Goal: Task Accomplishment & Management: Use online tool/utility

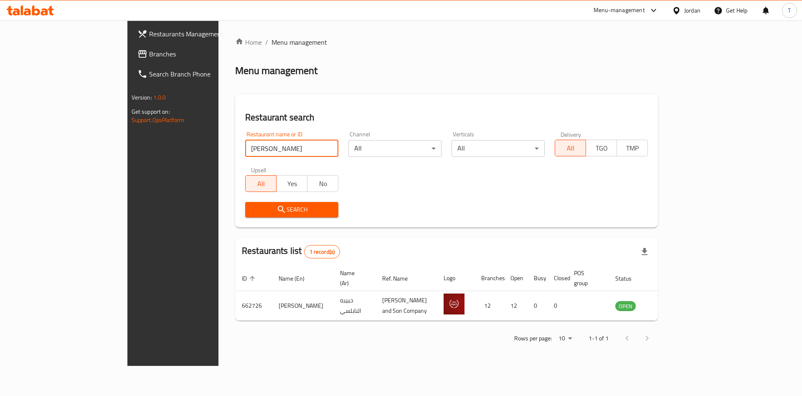
click at [127, 135] on div "Restaurants Management Branches Search Branch Phone Version: 1.0.0 Get support …" at bounding box center [401, 192] width 548 height 345
click button "Search" at bounding box center [291, 209] width 93 height 15
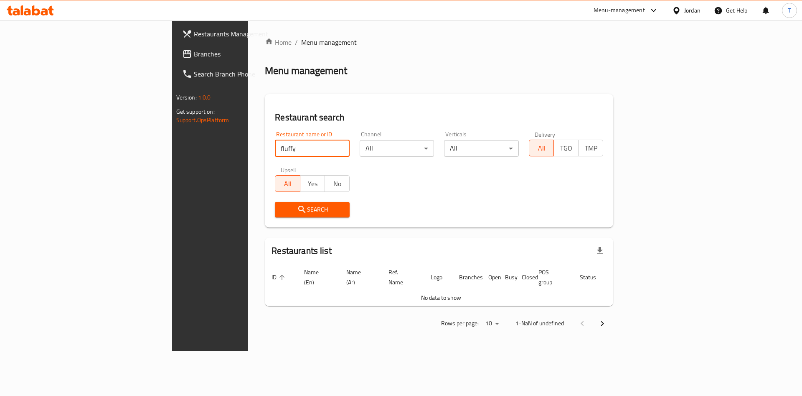
type input "fluffy"
click button "Search" at bounding box center [312, 209] width 75 height 15
click at [282, 213] on span "Search" at bounding box center [312, 209] width 61 height 10
click at [299, 218] on div "Search" at bounding box center [312, 209] width 85 height 25
click at [296, 208] on span "Search" at bounding box center [312, 209] width 61 height 10
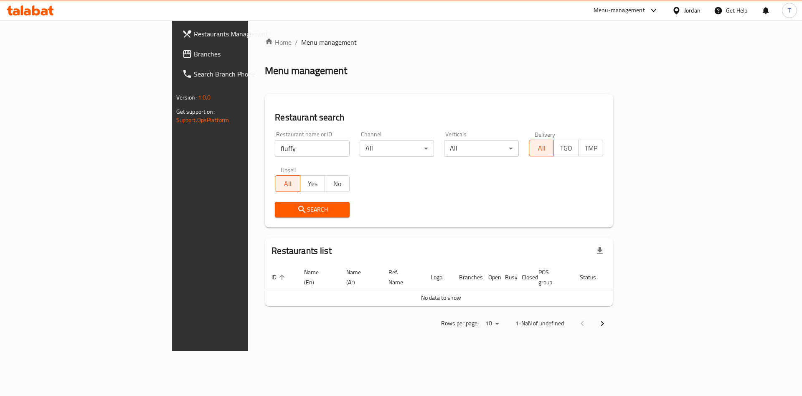
click at [296, 208] on span "Search" at bounding box center [312, 209] width 61 height 10
click at [287, 205] on span "Search" at bounding box center [312, 209] width 61 height 10
click at [608, 185] on div "Restaurant name or ID fluffy Restaurant name or ID Channel All ​ Verticals All …" at bounding box center [439, 174] width 338 height 96
click at [282, 209] on span "Search" at bounding box center [312, 209] width 61 height 10
drag, startPoint x: 208, startPoint y: 147, endPoint x: 182, endPoint y: 146, distance: 25.5
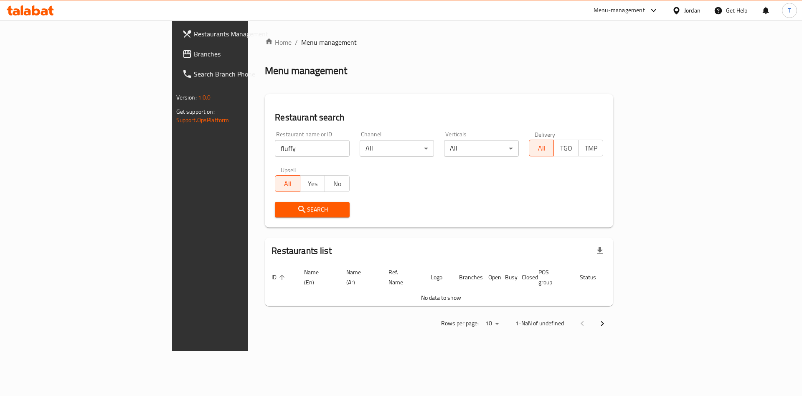
click at [275, 146] on input "fluffy" at bounding box center [312, 148] width 75 height 17
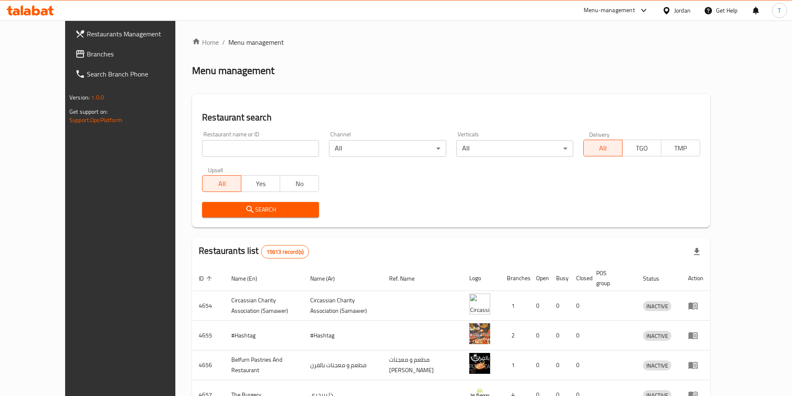
click at [211, 155] on input "search" at bounding box center [260, 148] width 117 height 17
type input "fluffy"
click button "Search" at bounding box center [260, 209] width 117 height 15
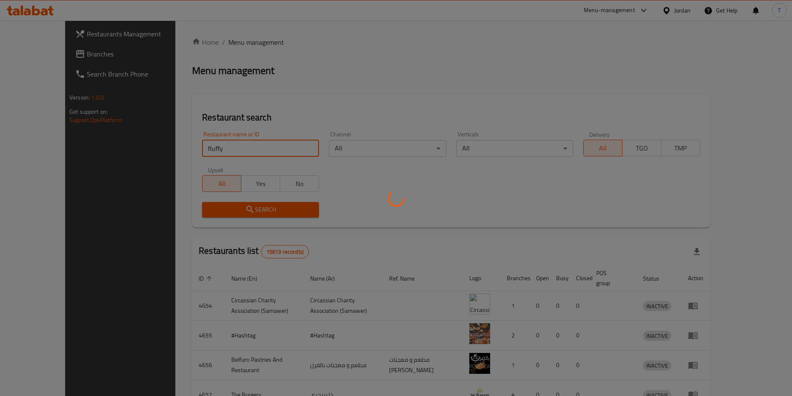
click button "Search" at bounding box center [260, 209] width 117 height 15
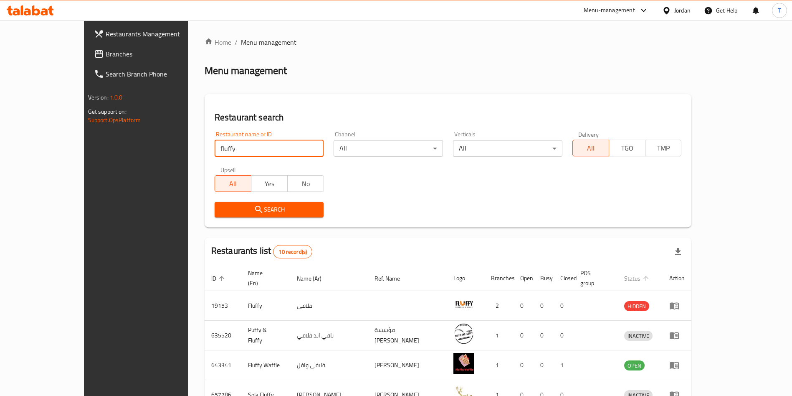
click at [652, 274] on span "Status" at bounding box center [638, 278] width 27 height 10
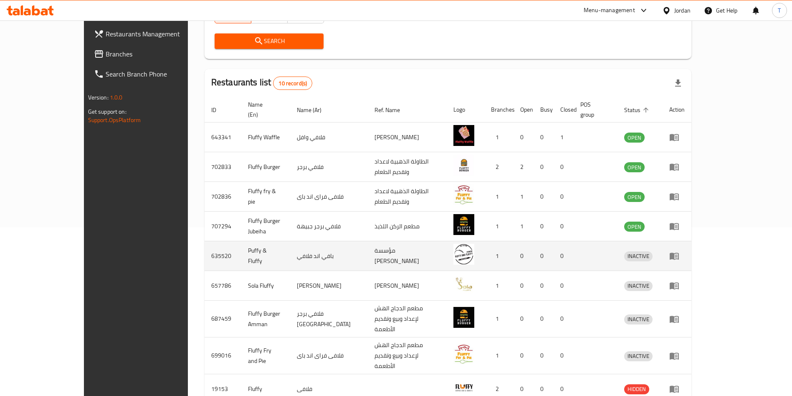
scroll to position [188, 0]
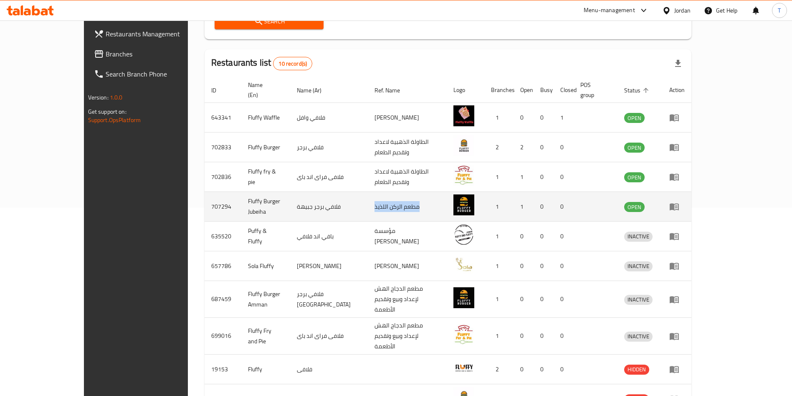
drag, startPoint x: 399, startPoint y: 201, endPoint x: 343, endPoint y: 198, distance: 55.6
click at [368, 198] on td "مطعم الركن اللذيذ" at bounding box center [407, 207] width 79 height 30
click at [680, 201] on icon "enhanced table" at bounding box center [675, 206] width 10 height 10
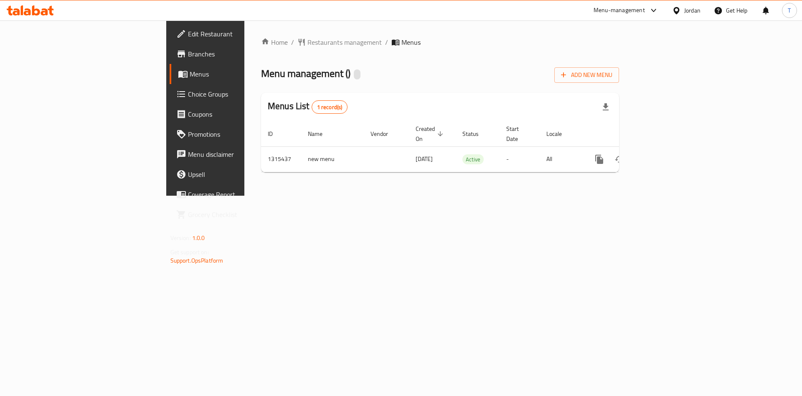
click at [188, 53] on span "Branches" at bounding box center [241, 54] width 106 height 10
